Goal: Task Accomplishment & Management: Use online tool/utility

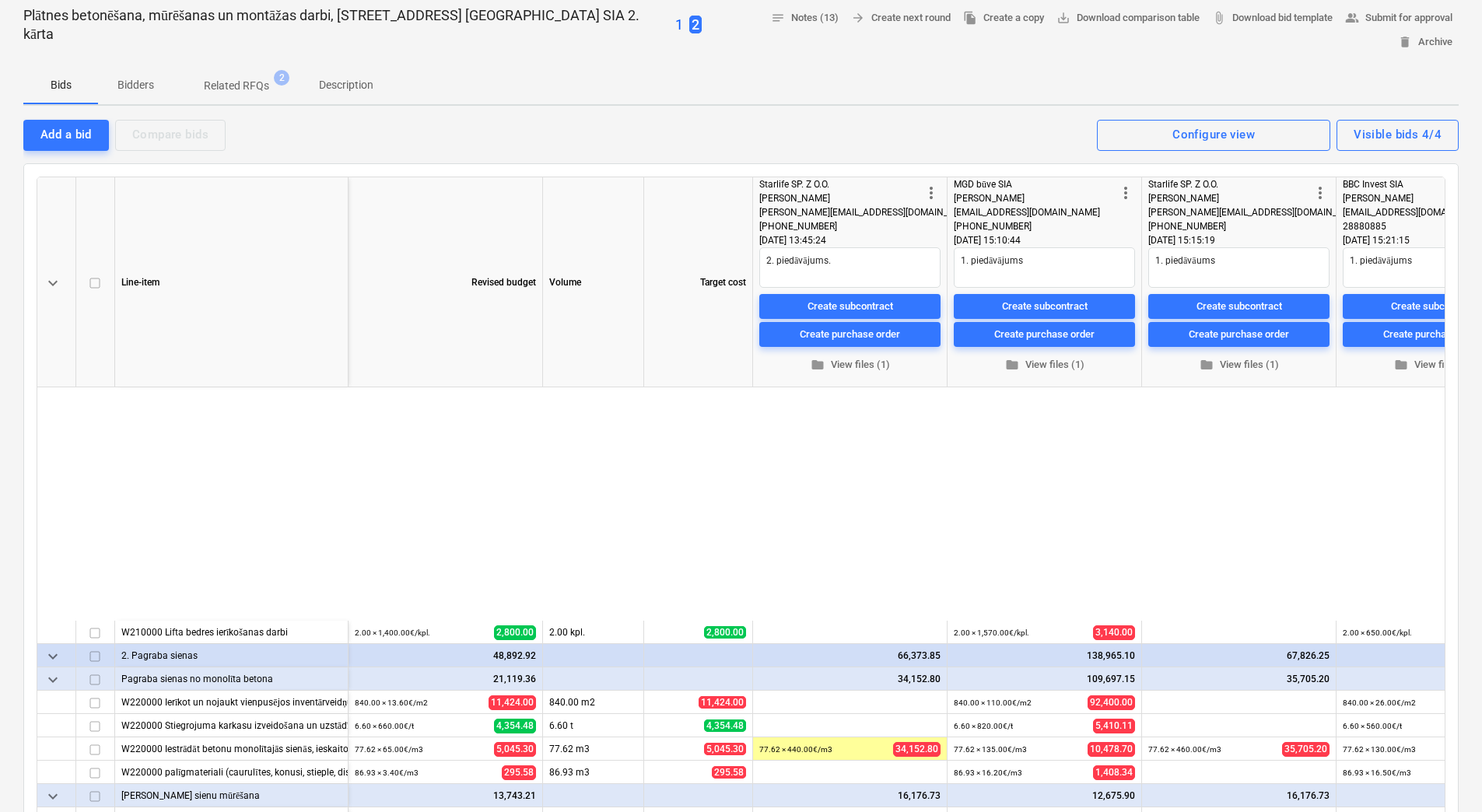
scroll to position [338, 0]
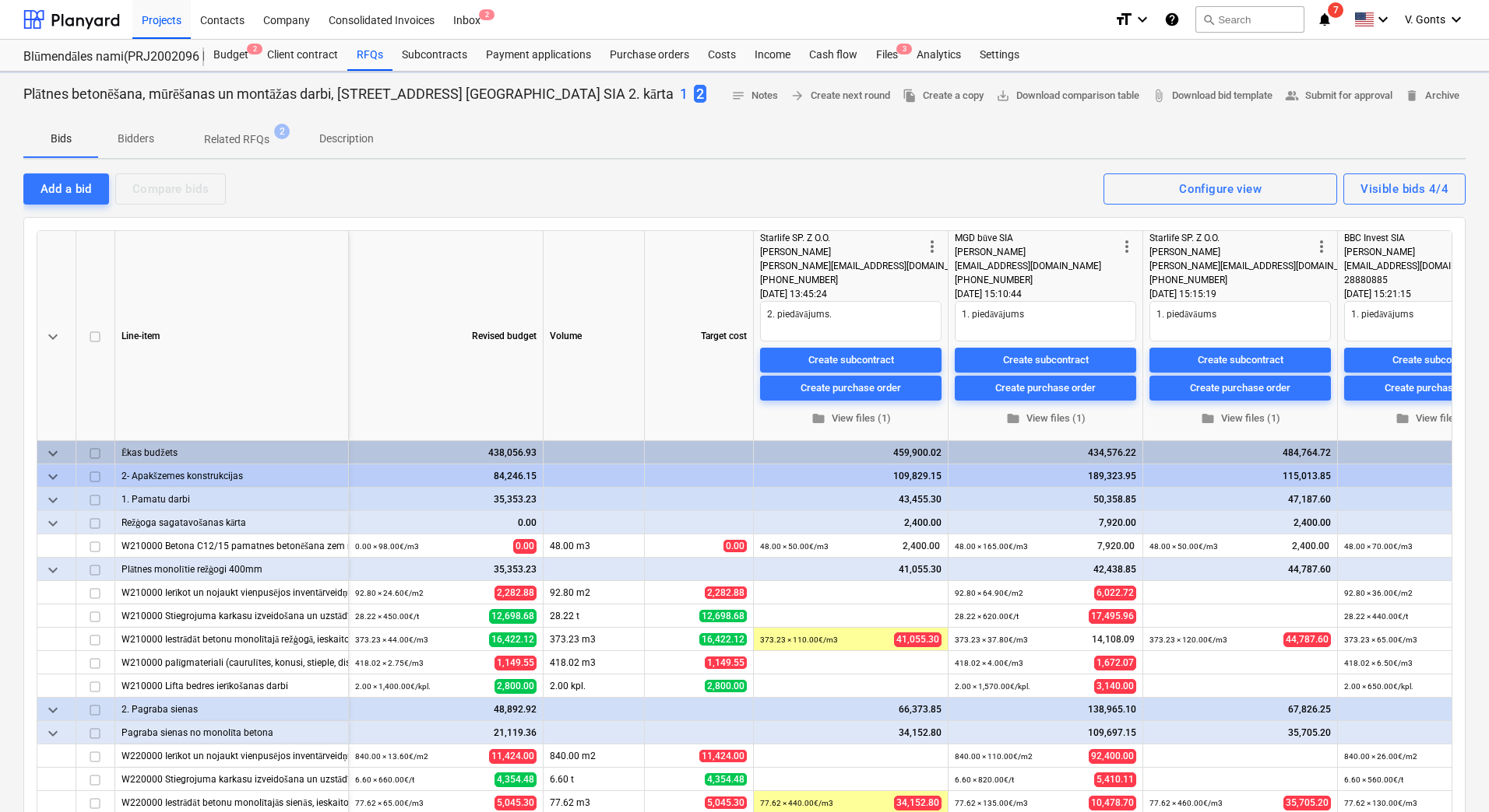
type textarea "x"
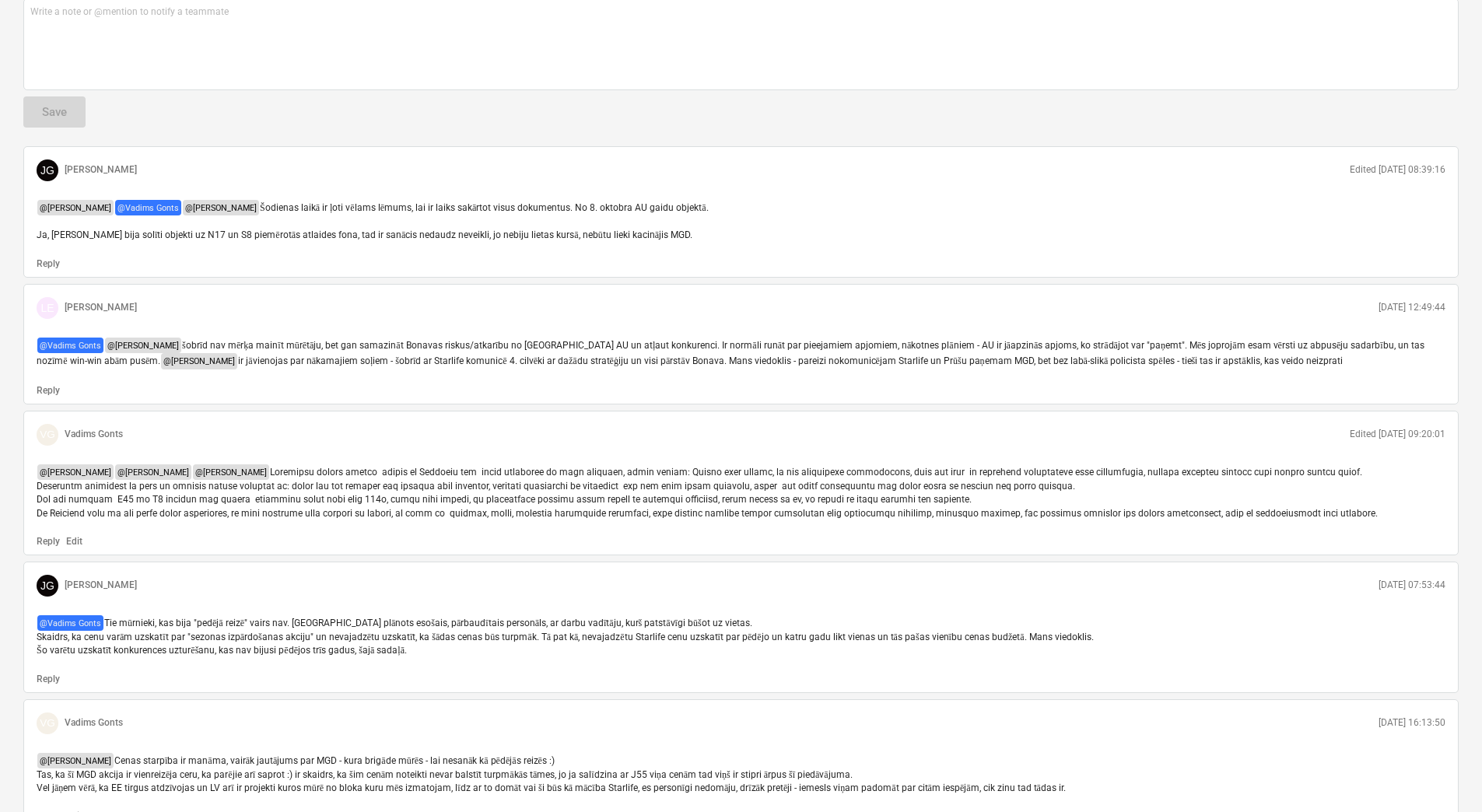
scroll to position [1011, 0]
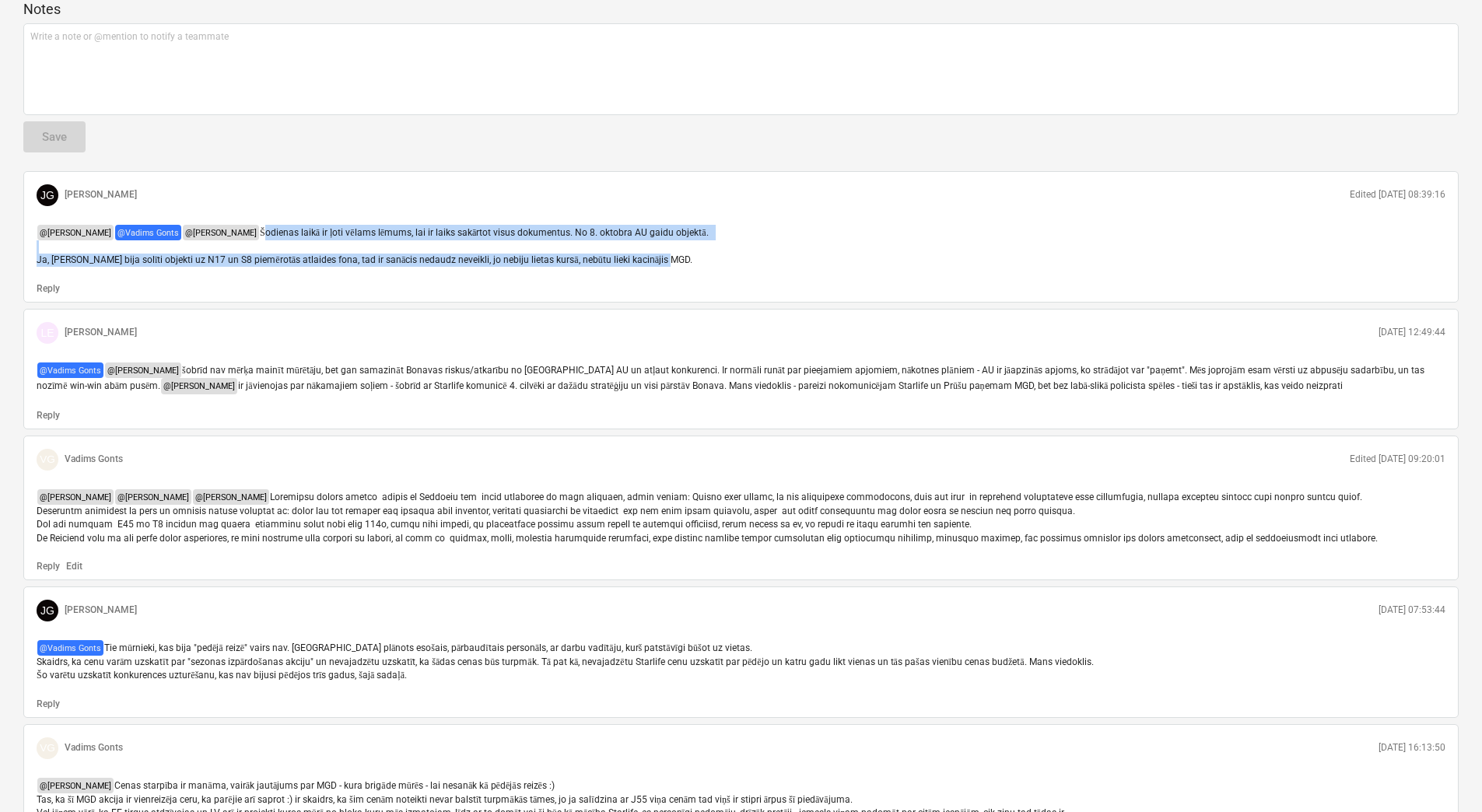
drag, startPoint x: 654, startPoint y: 249, endPoint x: 29, endPoint y: 219, distance: 625.7
click at [29, 219] on div "JG Jānis Grāmatnieks Edited 29.09.2025 08:39:16 @ Lāsma Erharde @ Vadims Gonts …" at bounding box center [741, 237] width 1435 height 132
click at [736, 249] on p "@ Lāsma Erharde @ Vadims Gonts @ Mārtiņš Pogulis Šodienas laikā ir ļoti vēlams …" at bounding box center [741, 246] width 1409 height 42
